Goal: Obtain resource: Obtain resource

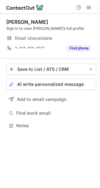
scroll to position [121, 100]
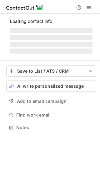
scroll to position [3, 3]
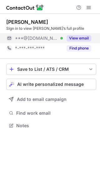
click at [81, 37] on button "View email" at bounding box center [79, 38] width 25 height 6
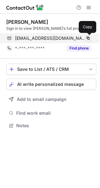
click at [87, 37] on span at bounding box center [88, 38] width 5 height 5
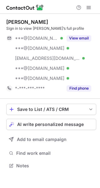
scroll to position [161, 100]
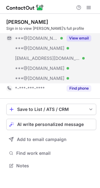
click at [81, 37] on button "View email" at bounding box center [79, 38] width 25 height 6
click at [85, 37] on button "View email" at bounding box center [79, 38] width 25 height 6
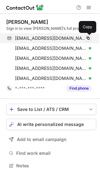
click at [90, 37] on span at bounding box center [88, 38] width 5 height 5
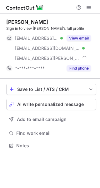
scroll to position [141, 100]
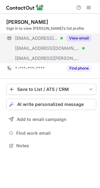
click at [83, 37] on button "View email" at bounding box center [79, 38] width 25 height 6
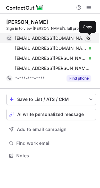
scroll to position [151, 100]
click at [89, 38] on span at bounding box center [88, 38] width 5 height 5
